Goal: Task Accomplishment & Management: Use online tool/utility

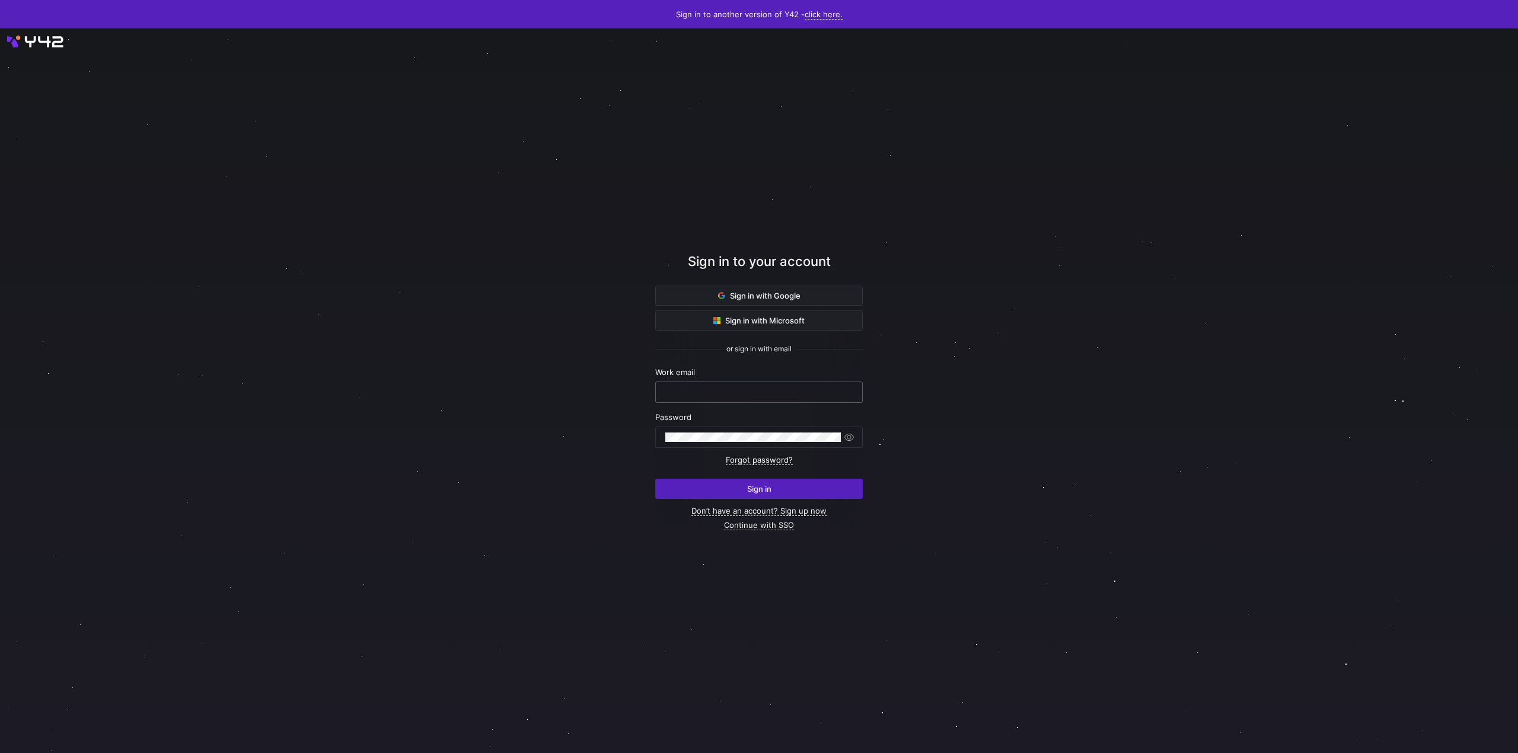
click at [777, 390] on input "text" at bounding box center [758, 392] width 187 height 9
click at [0, 753] on nordpass-portal at bounding box center [0, 753] width 0 height 0
click at [699, 384] on div at bounding box center [758, 392] width 187 height 20
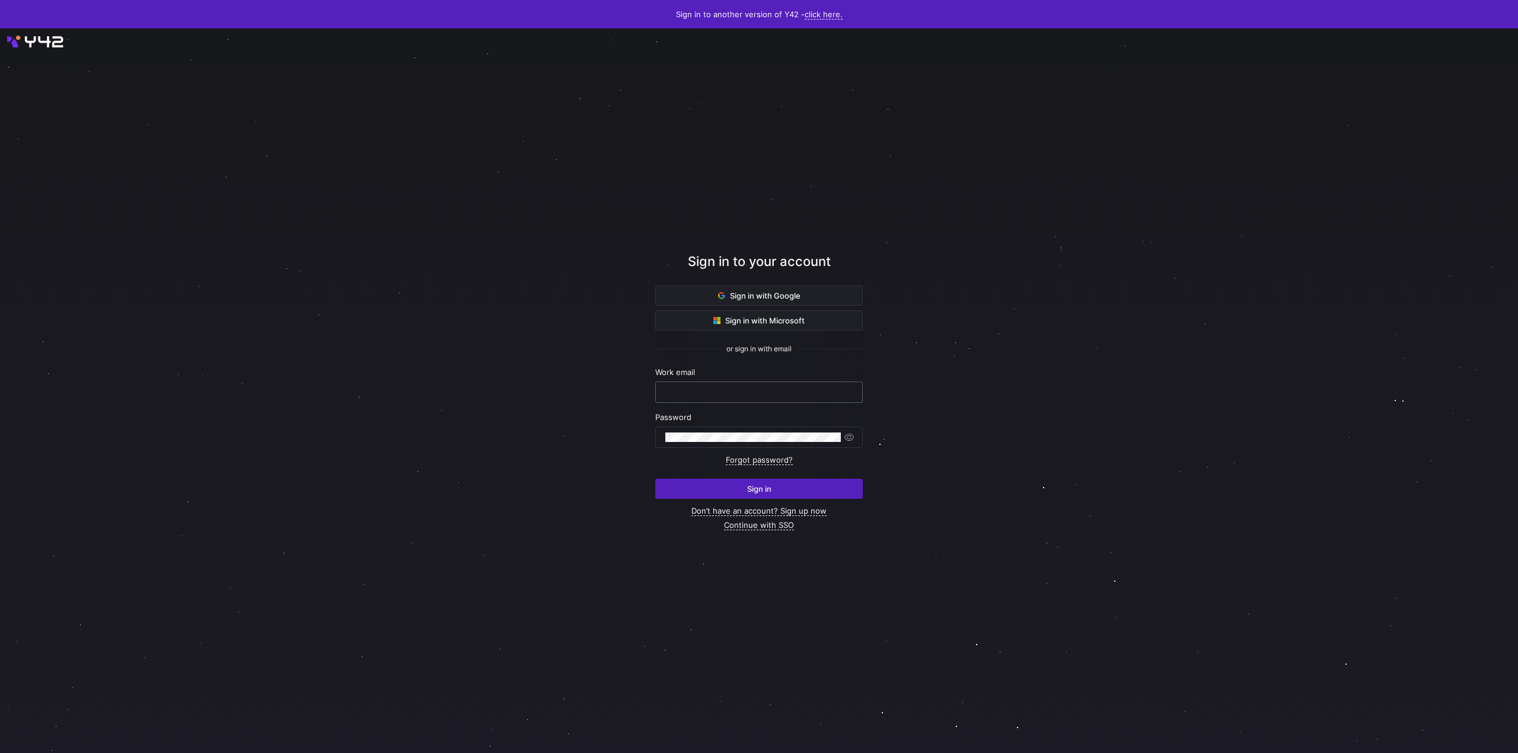
click at [708, 385] on div at bounding box center [758, 392] width 187 height 20
type input "nick.hundenborn@taod.de"
click at [1017, 528] on div at bounding box center [759, 390] width 1366 height 653
click at [771, 483] on span "submit" at bounding box center [759, 489] width 206 height 19
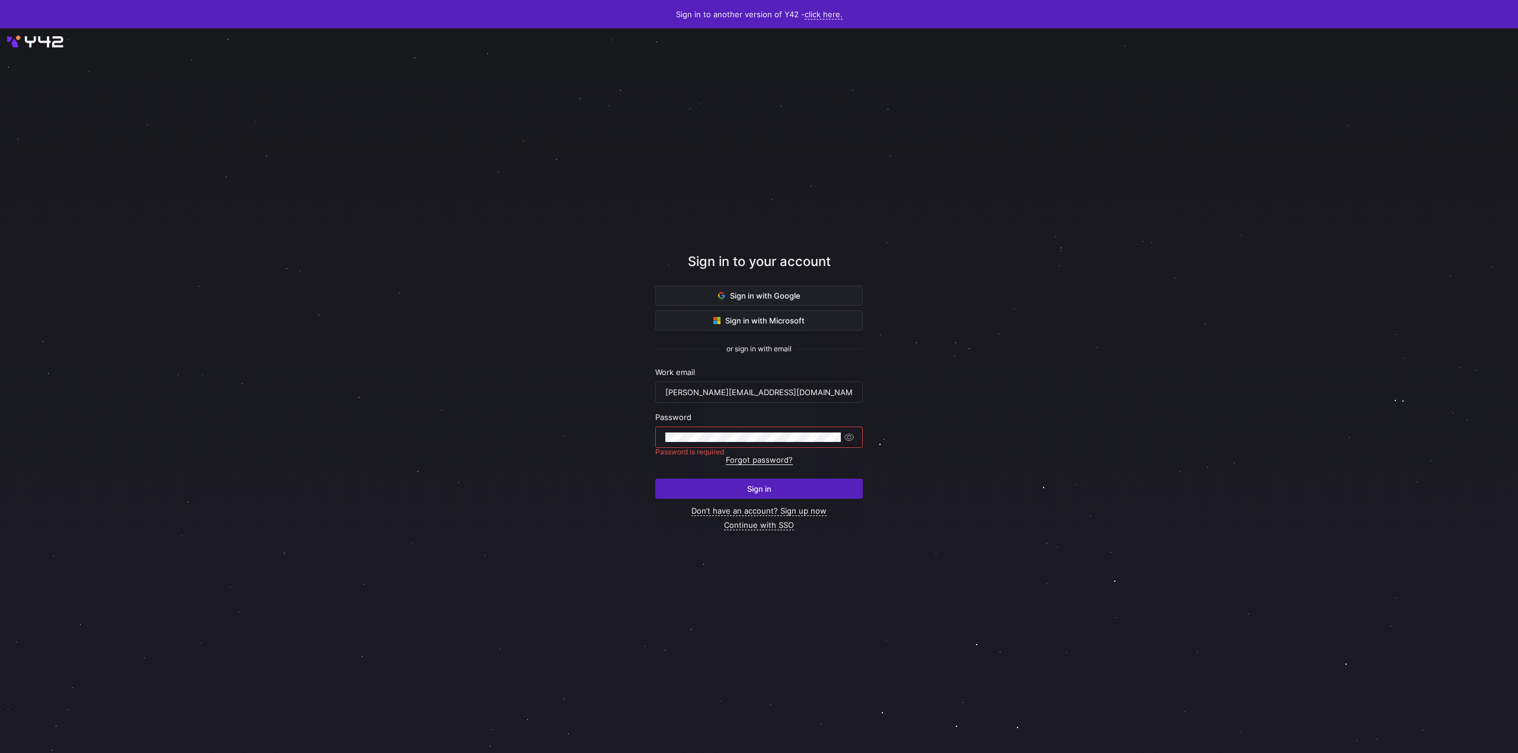
click at [758, 461] on link "Forgot password?" at bounding box center [759, 460] width 67 height 10
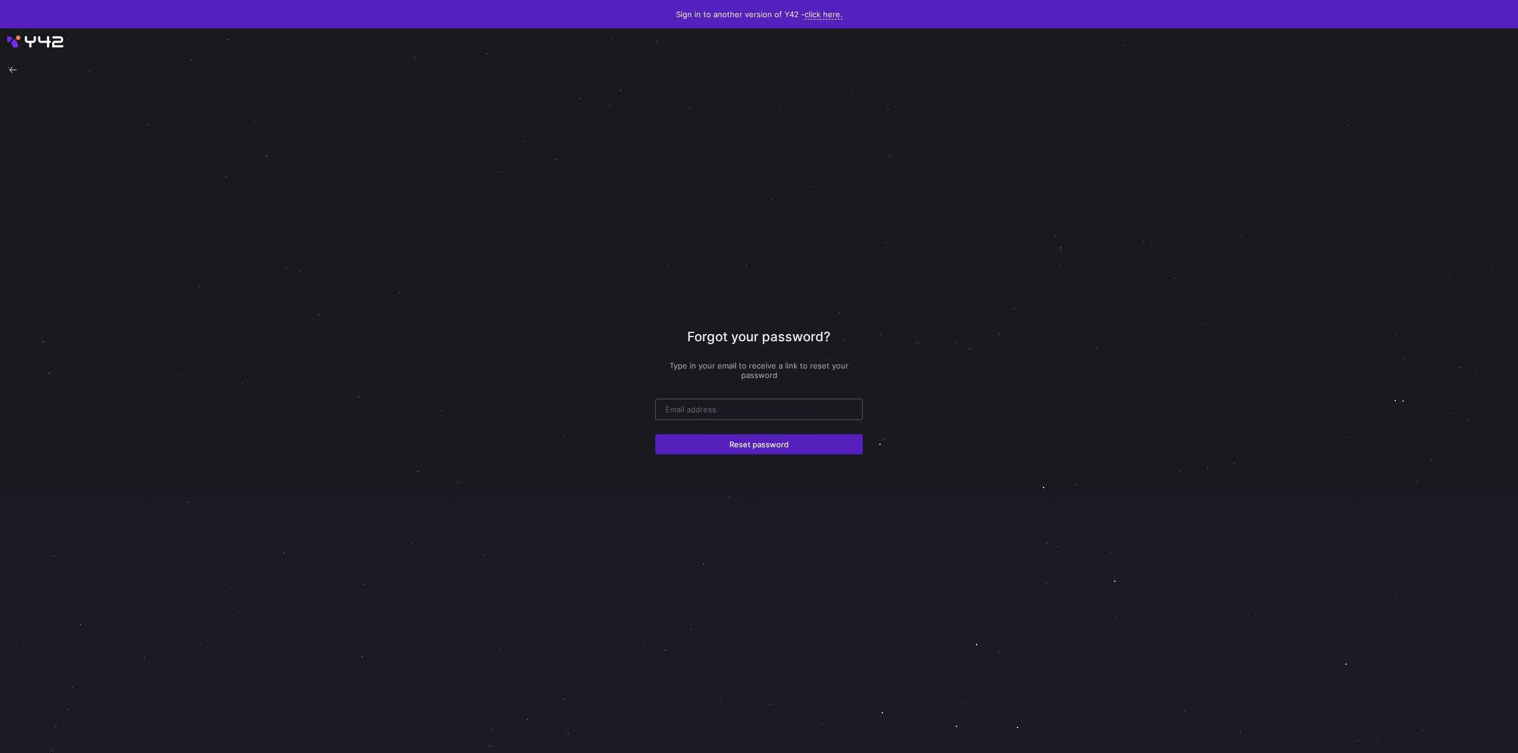
click at [750, 411] on input "email" at bounding box center [758, 409] width 187 height 9
type input "nick.hundenborn@taod.de"
click at [756, 448] on span "Reset password" at bounding box center [758, 444] width 59 height 9
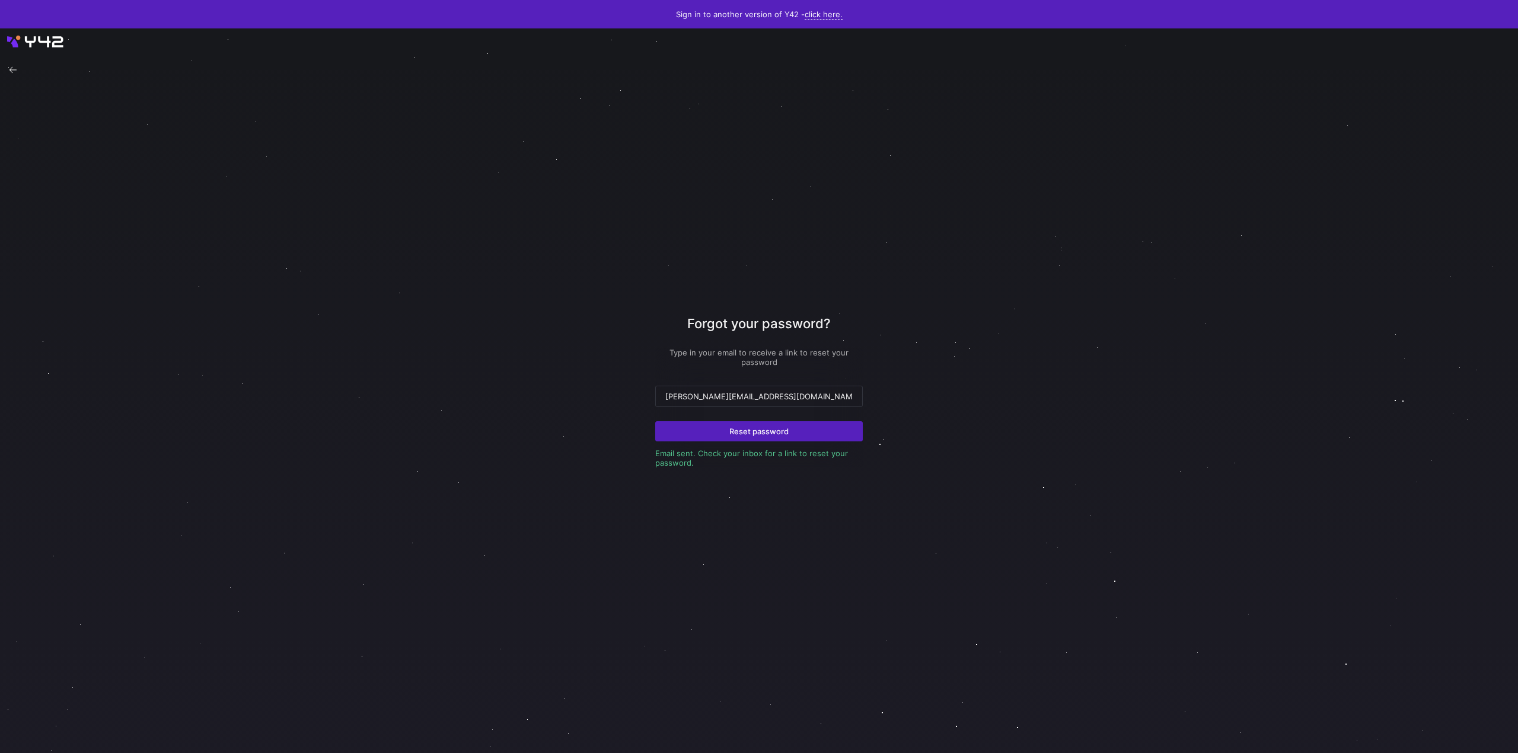
click at [895, 550] on div at bounding box center [759, 390] width 1366 height 653
click at [747, 402] on div "[PERSON_NAME][EMAIL_ADDRESS][DOMAIN_NAME]" at bounding box center [758, 396] width 187 height 20
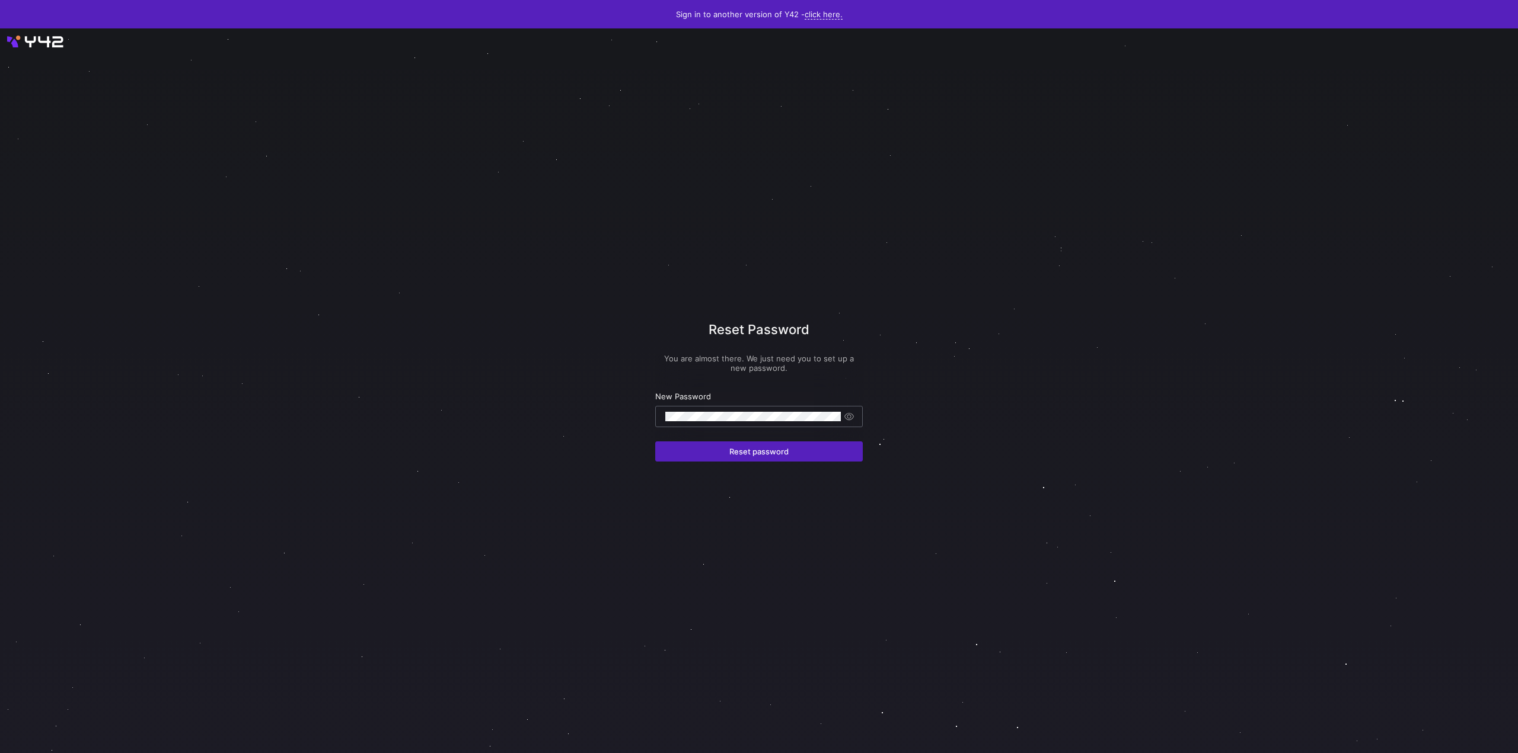
click at [841, 420] on nordpass-icon at bounding box center [841, 416] width 0 height 10
drag, startPoint x: 1044, startPoint y: 421, endPoint x: 1053, endPoint y: 407, distance: 16.8
click at [1045, 420] on div at bounding box center [759, 391] width 1366 height 653
click at [705, 458] on span "submit" at bounding box center [759, 451] width 206 height 19
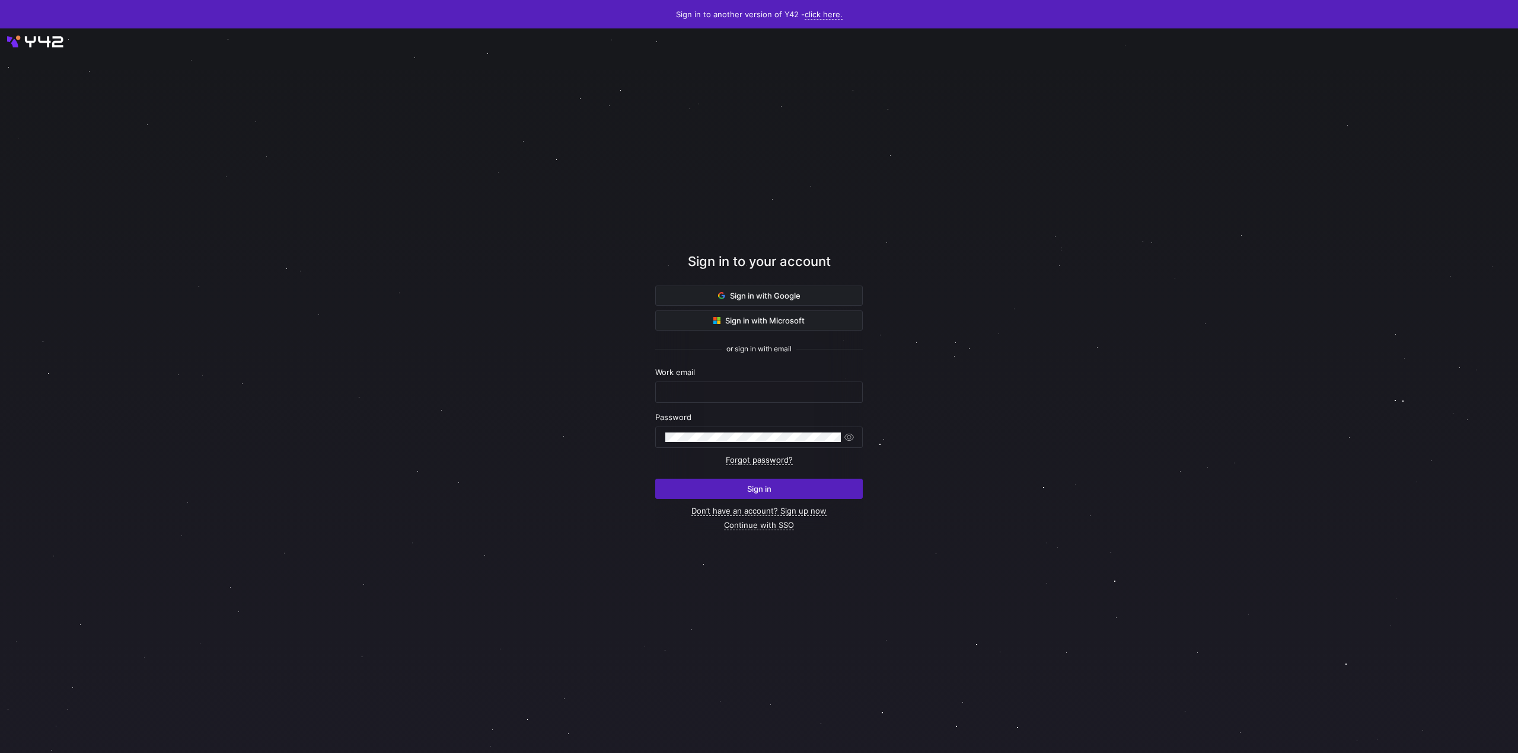
click at [301, 427] on div at bounding box center [759, 391] width 1366 height 653
click at [343, 285] on div at bounding box center [759, 391] width 1366 height 653
click at [710, 391] on input "text" at bounding box center [758, 392] width 187 height 9
click at [0, 753] on nordpass-autofill-portal at bounding box center [0, 753] width 0 height 0
type input "[PERSON_NAME][EMAIL_ADDRESS][DOMAIN_NAME]"
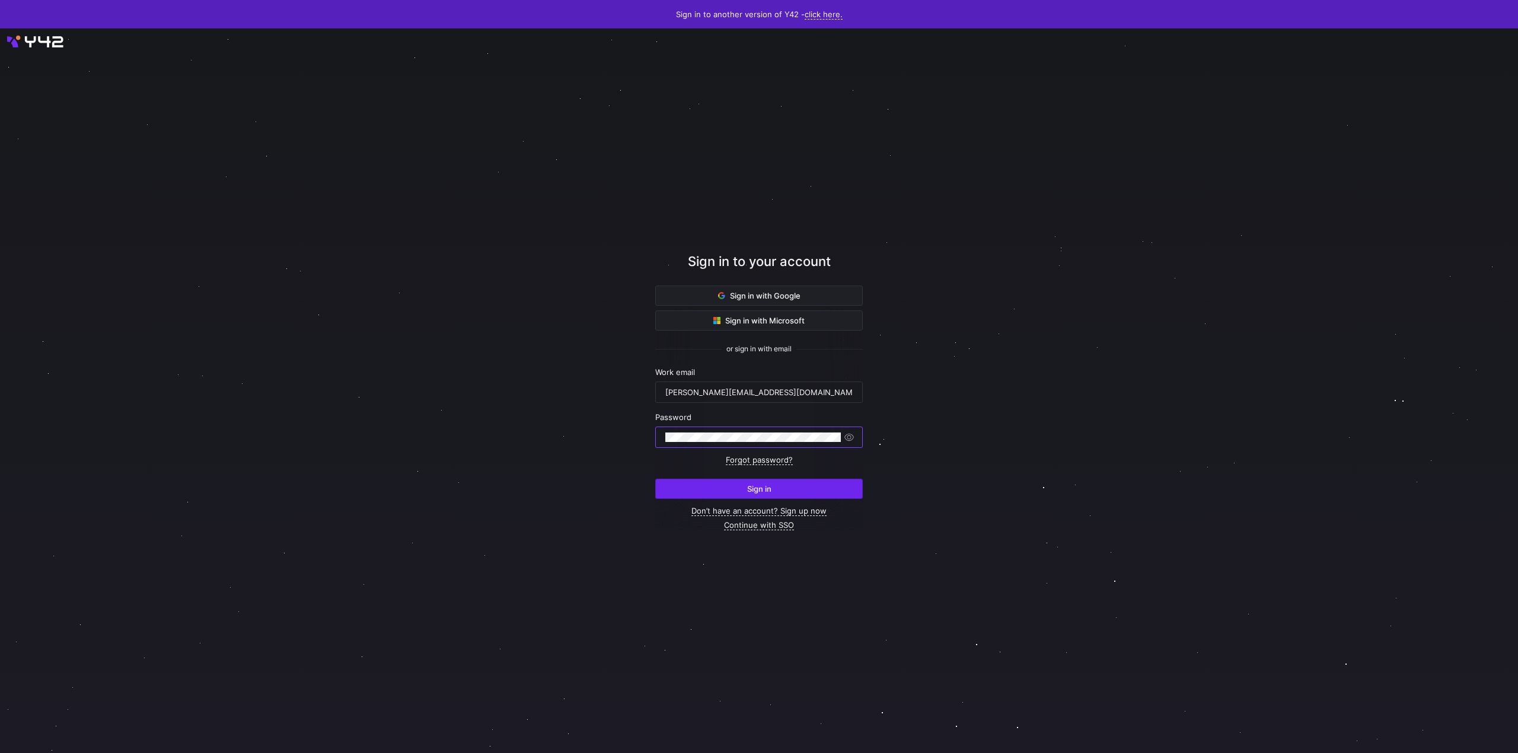
click at [769, 491] on span "Sign in" at bounding box center [759, 488] width 24 height 9
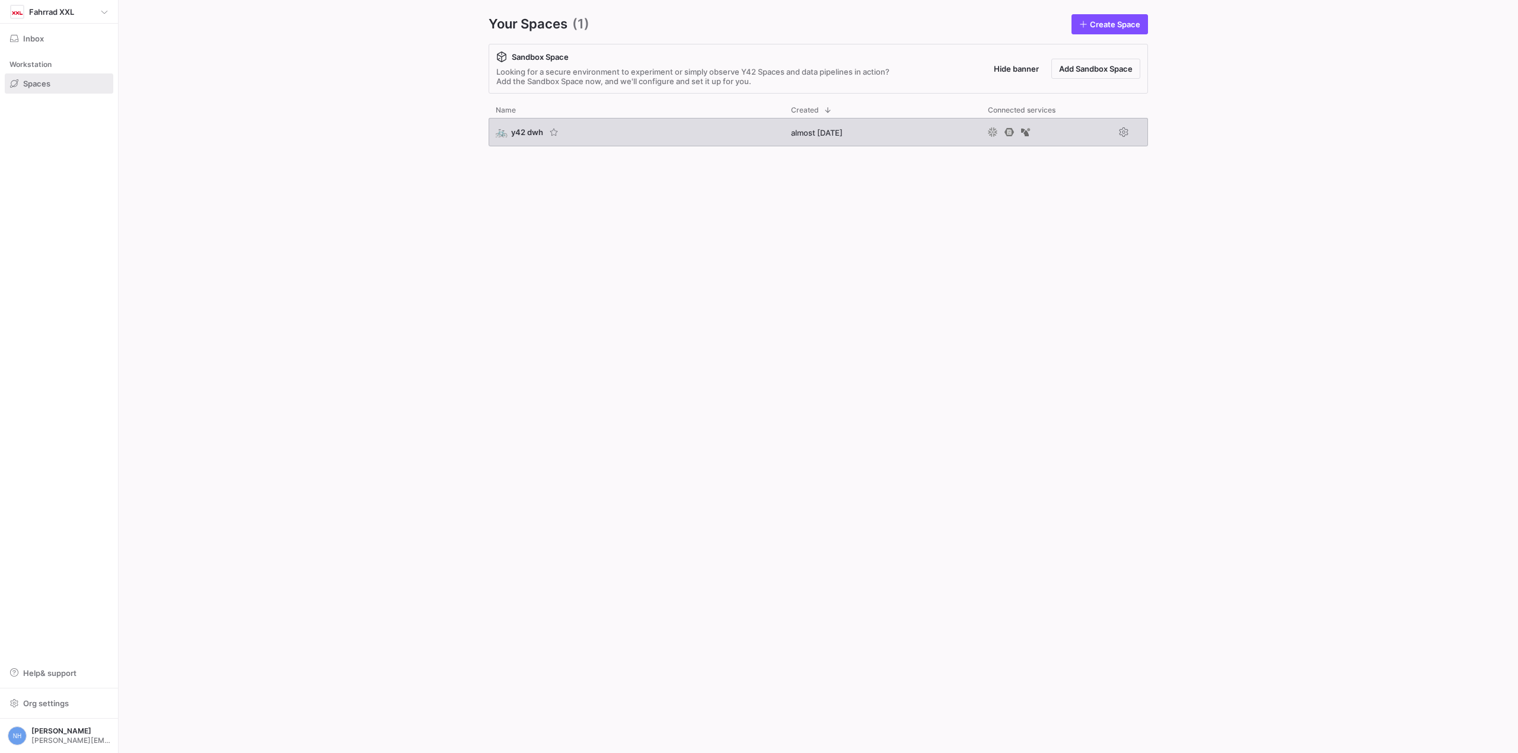
click at [524, 129] on span "y42 dwh" at bounding box center [527, 131] width 32 height 9
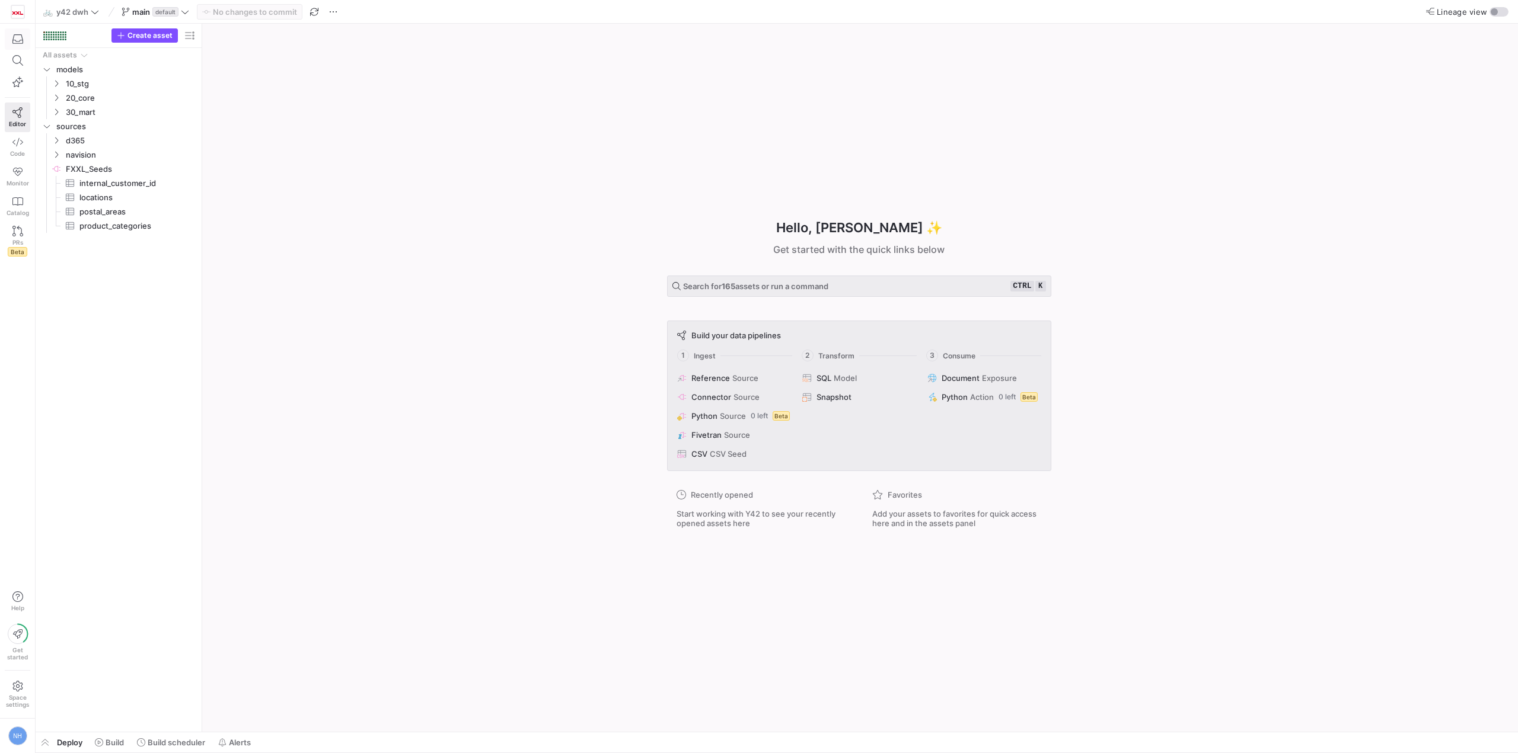
click at [25, 36] on span "button" at bounding box center [17, 39] width 24 height 20
click at [407, 213] on div at bounding box center [759, 376] width 1518 height 753
click at [15, 142] on icon at bounding box center [17, 142] width 11 height 11
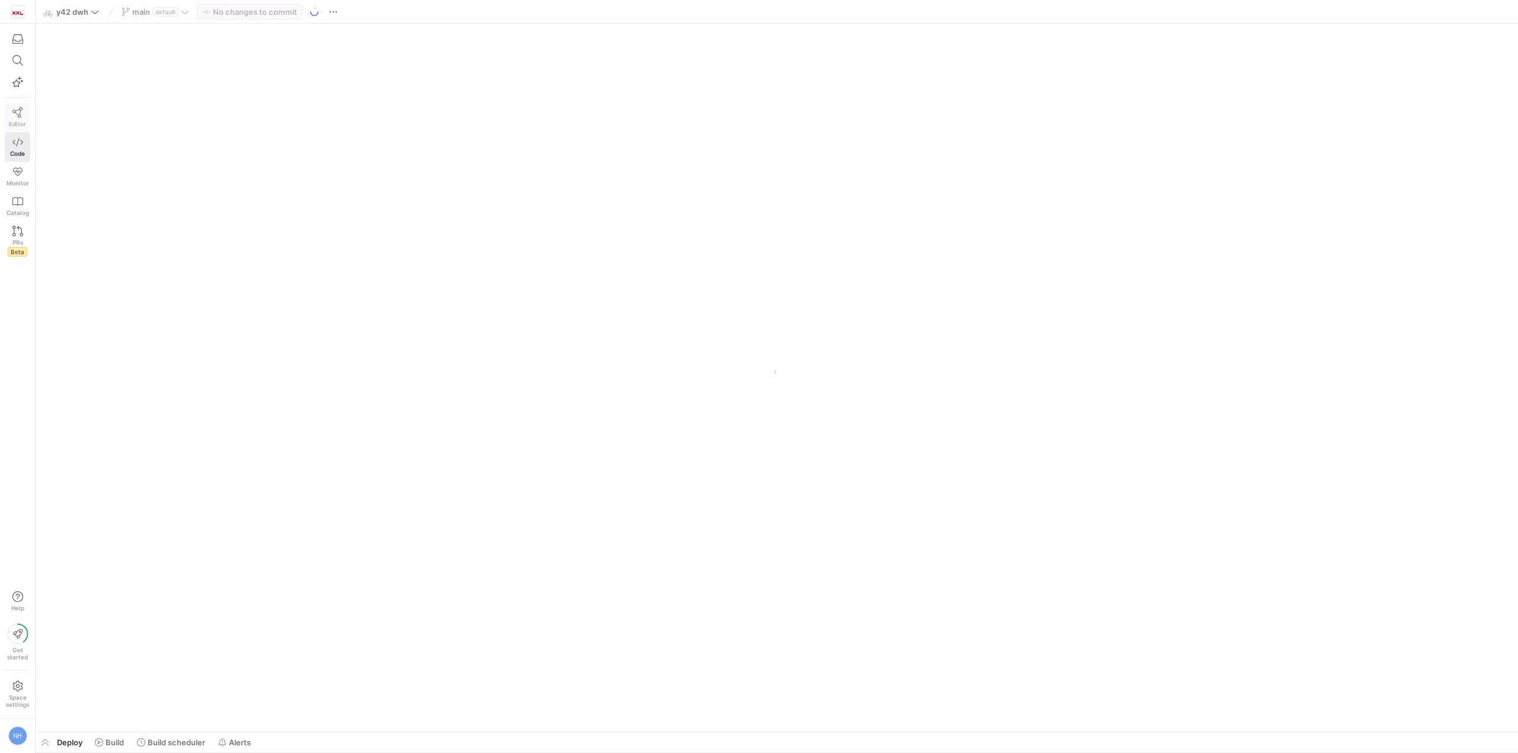
click at [20, 118] on link "Editor" at bounding box center [17, 118] width 25 height 30
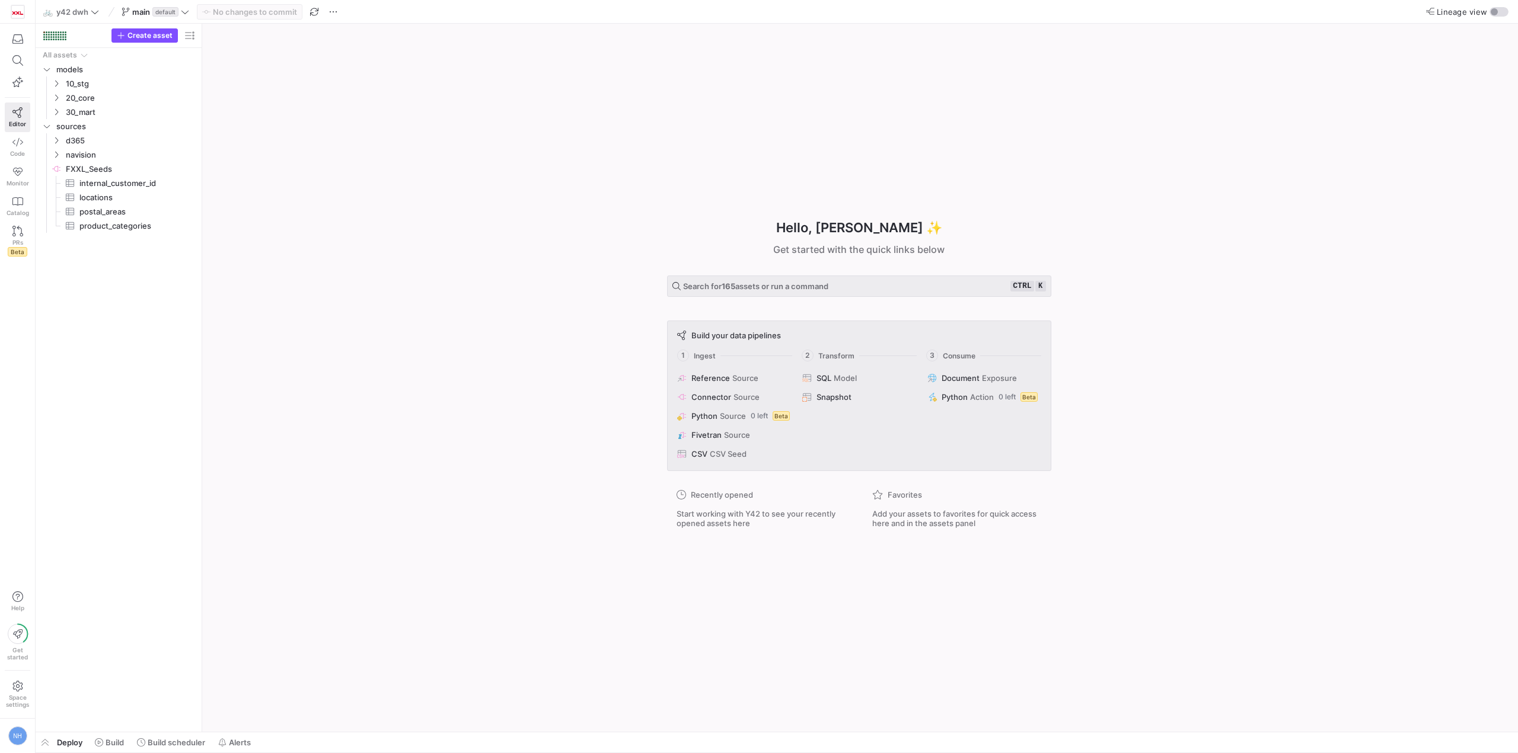
click at [324, 244] on div "Hello, Nick ✨ Get started with the quick links below Search for 165 assets or r…" at bounding box center [859, 378] width 1304 height 708
drag, startPoint x: 285, startPoint y: 96, endPoint x: 296, endPoint y: 76, distance: 22.9
click at [285, 96] on div "Hello, Nick ✨ Get started with the quick links below Search for 165 assets or r…" at bounding box center [859, 378] width 1304 height 708
click at [332, 14] on span "button" at bounding box center [333, 12] width 14 height 14
click at [426, 143] on span "Open Y42 GitLab Repository" at bounding box center [396, 142] width 104 height 9
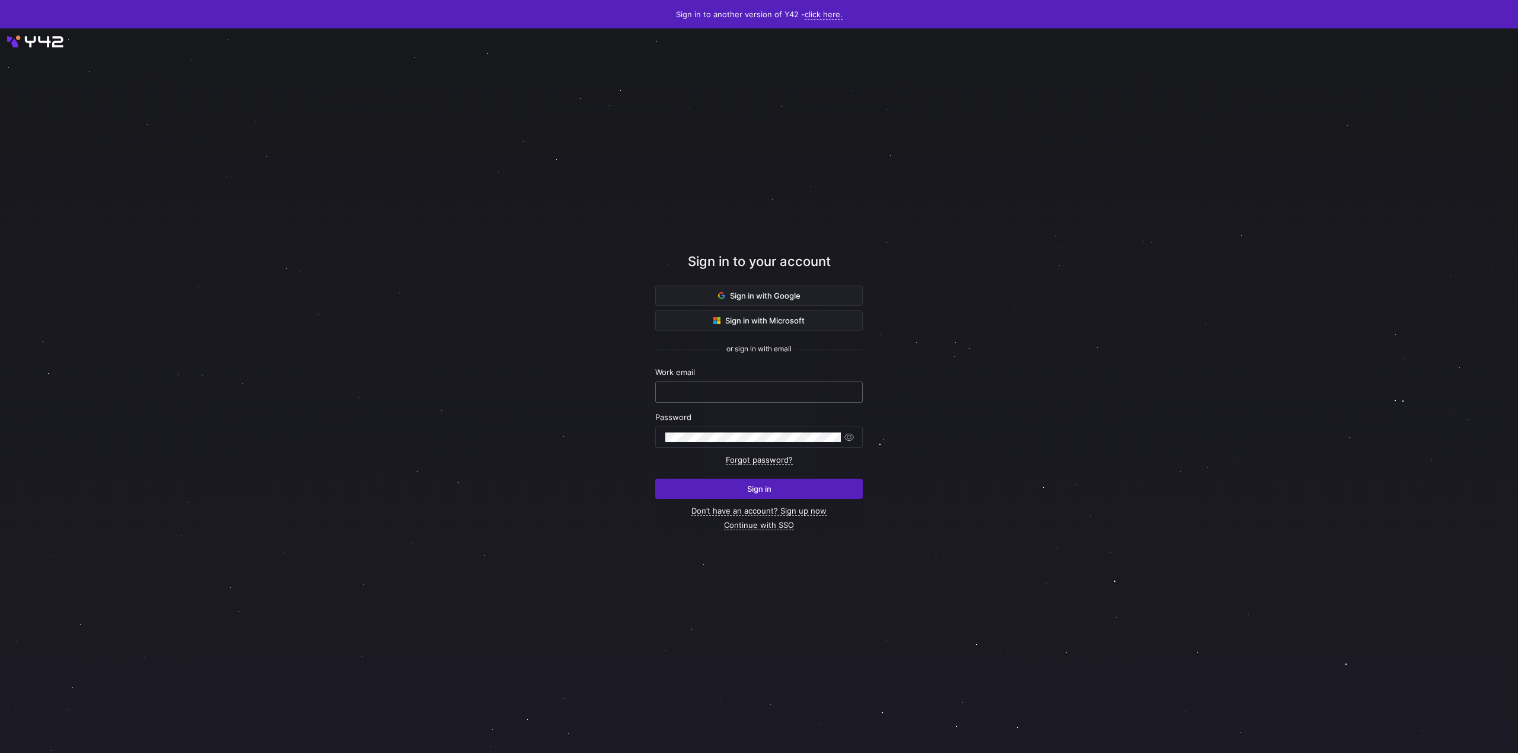
click at [771, 389] on input "text" at bounding box center [758, 392] width 187 height 9
click at [0, 753] on nordpass-autofill-portal at bounding box center [0, 753] width 0 height 0
type input "[PERSON_NAME][EMAIL_ADDRESS][DOMAIN_NAME]"
click at [766, 487] on span "Sign in" at bounding box center [759, 488] width 24 height 9
